Goal: Navigation & Orientation: Find specific page/section

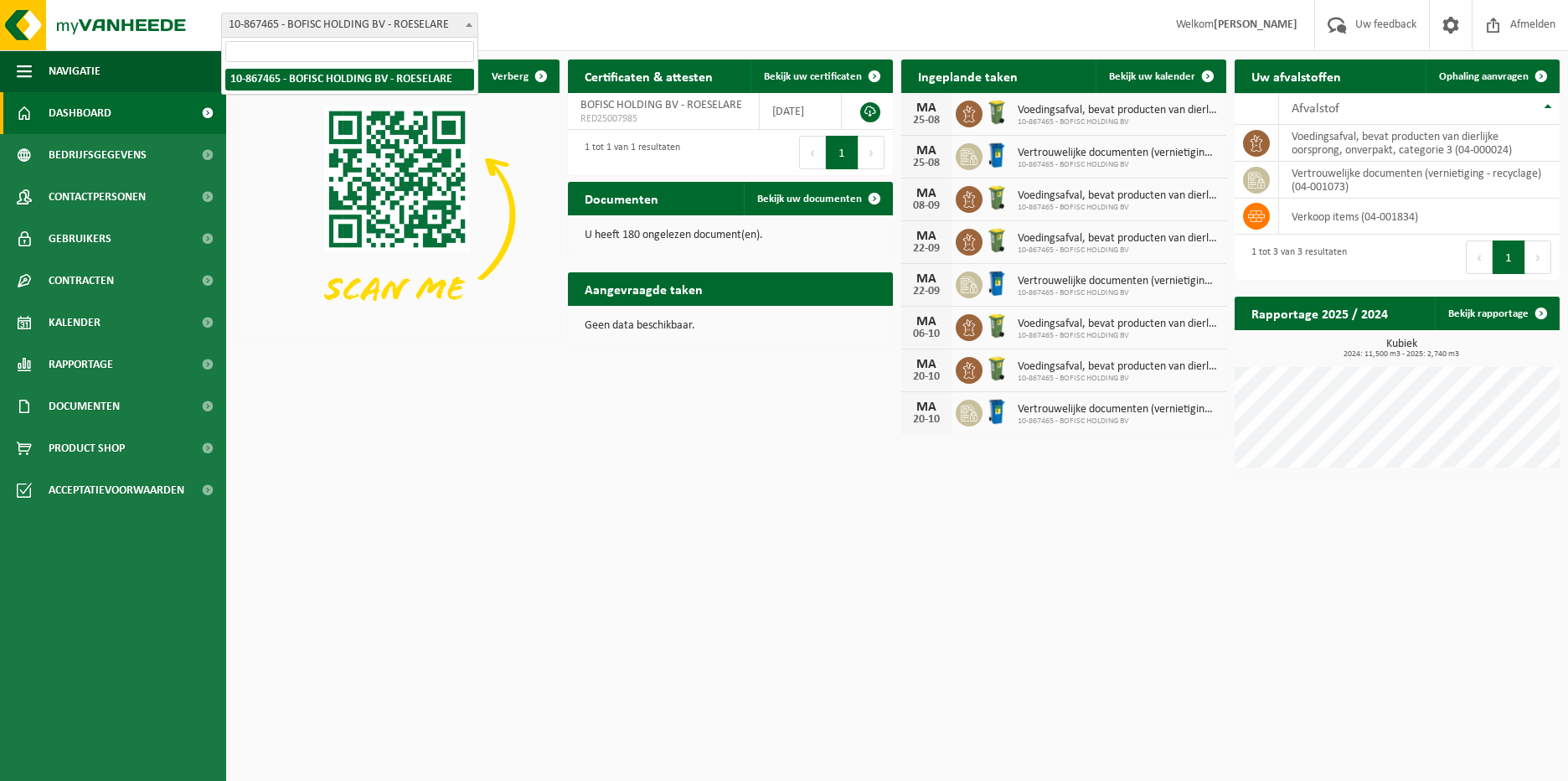
click at [462, 23] on span at bounding box center [468, 25] width 17 height 22
click at [94, 153] on span "Bedrijfsgegevens" at bounding box center [97, 155] width 98 height 42
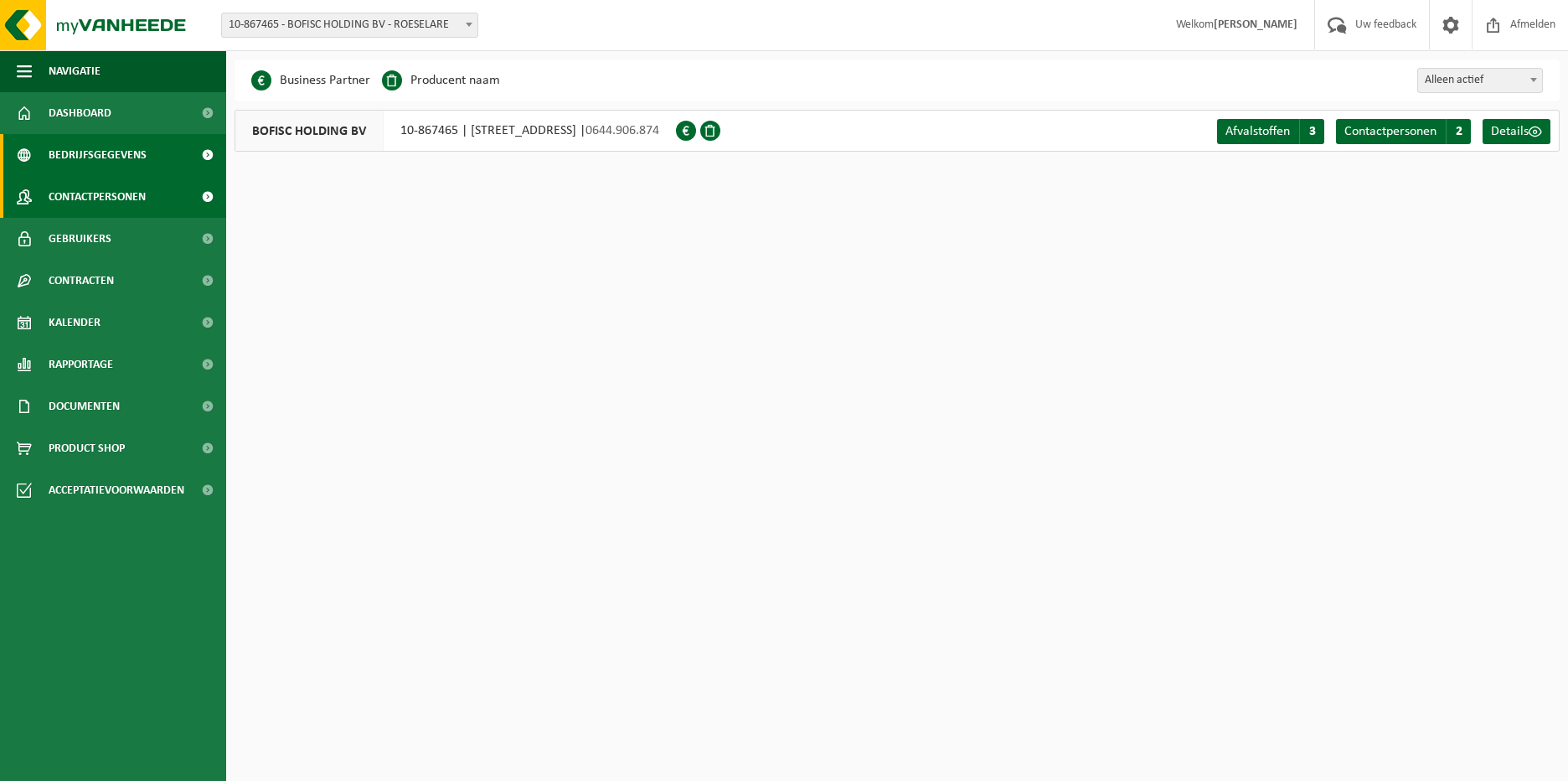
click at [106, 196] on span "Contactpersonen" at bounding box center [97, 196] width 97 height 42
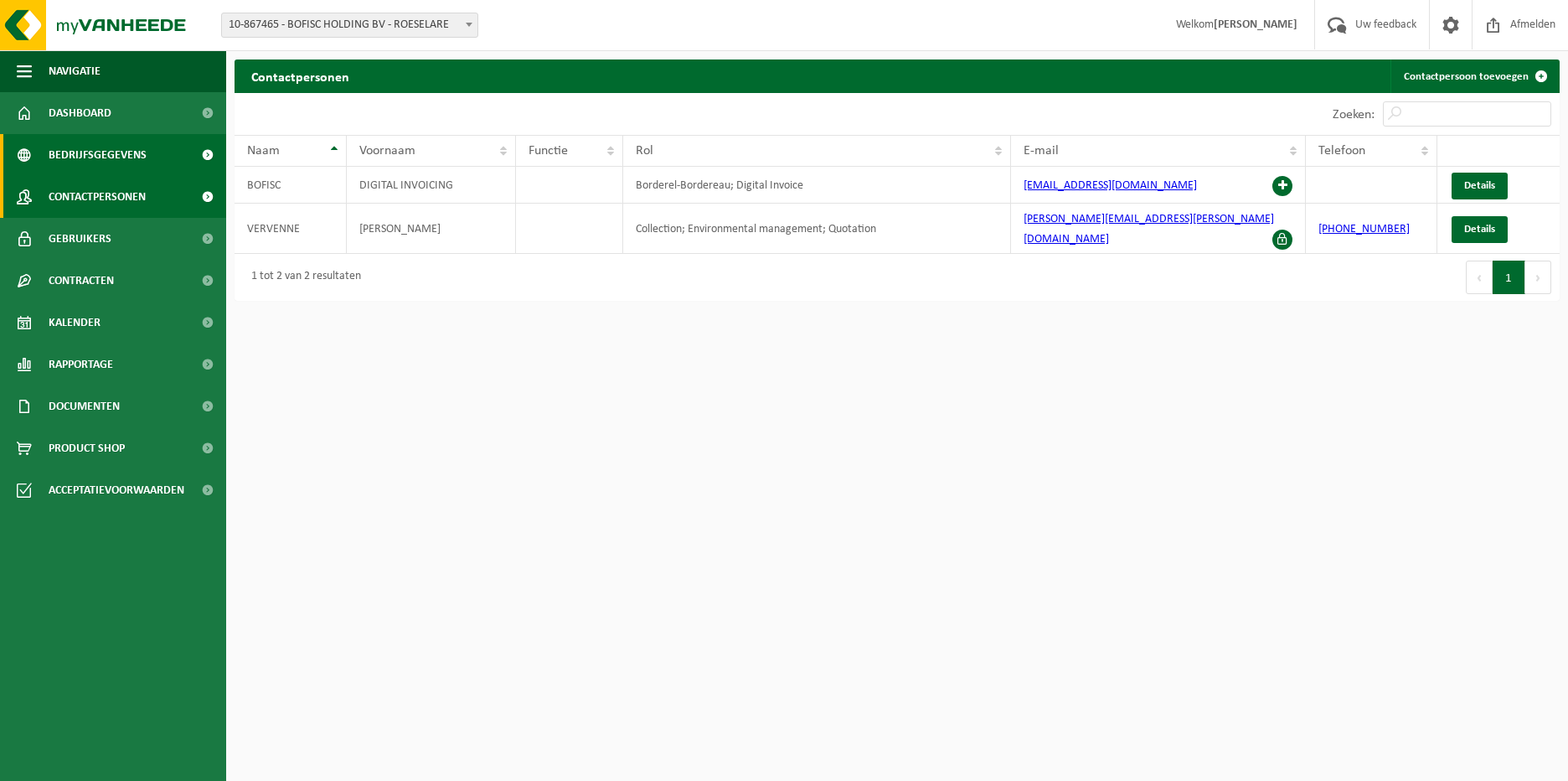
click at [94, 154] on span "Bedrijfsgegevens" at bounding box center [97, 155] width 98 height 42
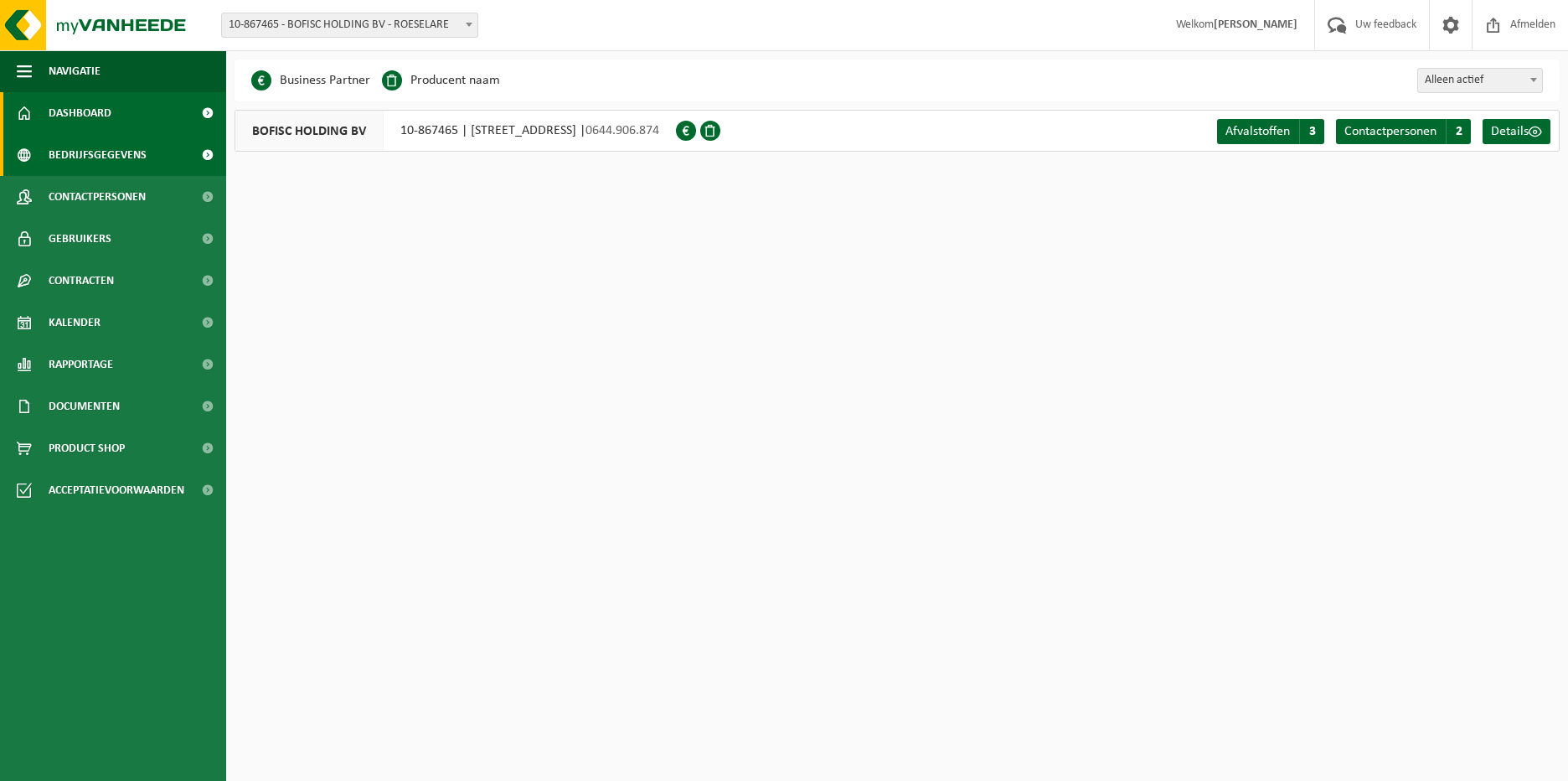
click at [87, 108] on span "Dashboard" at bounding box center [79, 113] width 63 height 42
